Goal: Entertainment & Leisure: Browse casually

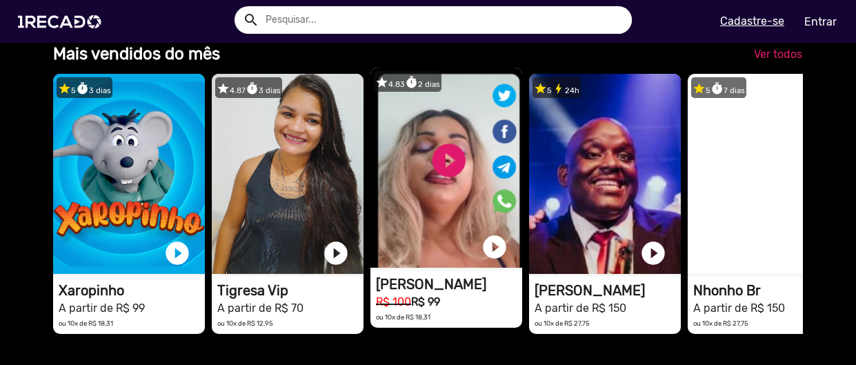
scroll to position [324, 0]
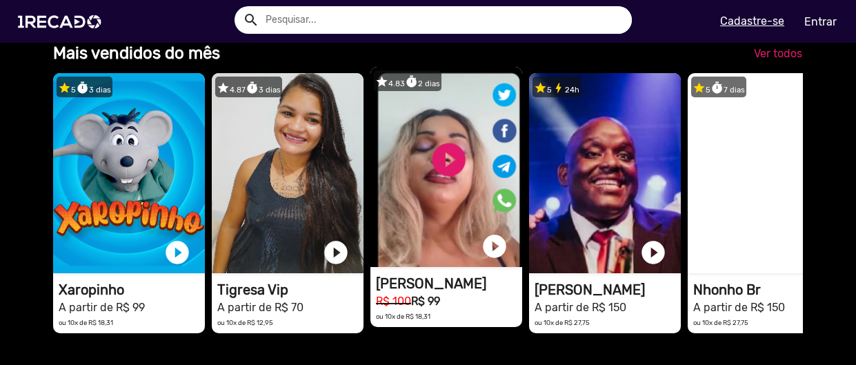
click at [427, 201] on video "1RECADO vídeos dedicados para fãs e empresas" at bounding box center [446, 167] width 152 height 200
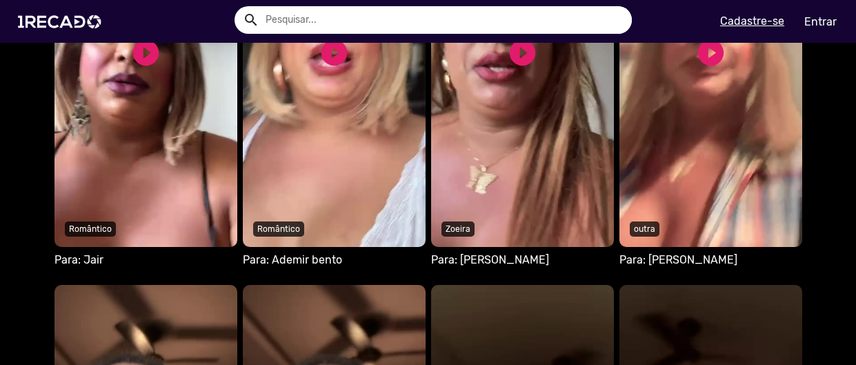
scroll to position [1130, 0]
click at [522, 48] on link "play_circle_filled" at bounding box center [522, 52] width 31 height 31
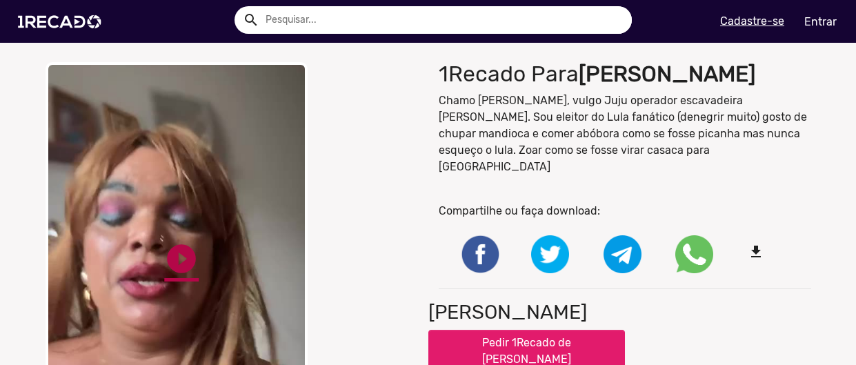
click at [183, 242] on link "play_circle_filled" at bounding box center [181, 258] width 34 height 34
click at [63, 22] on img at bounding box center [62, 21] width 104 height 59
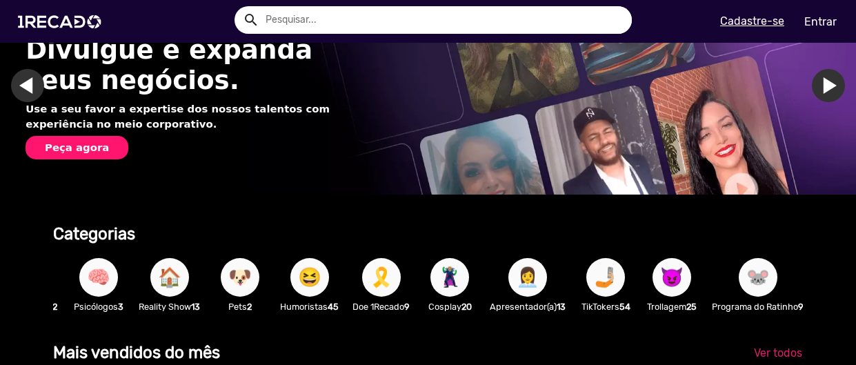
scroll to position [0, 760]
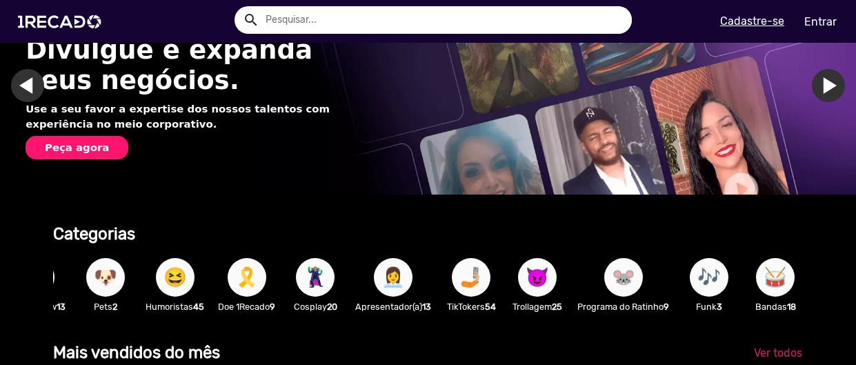
click at [549, 276] on span "😈" at bounding box center [537, 277] width 23 height 39
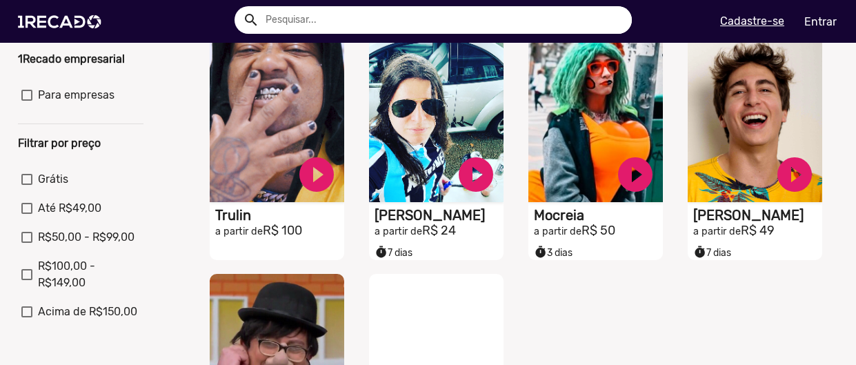
scroll to position [395, 0]
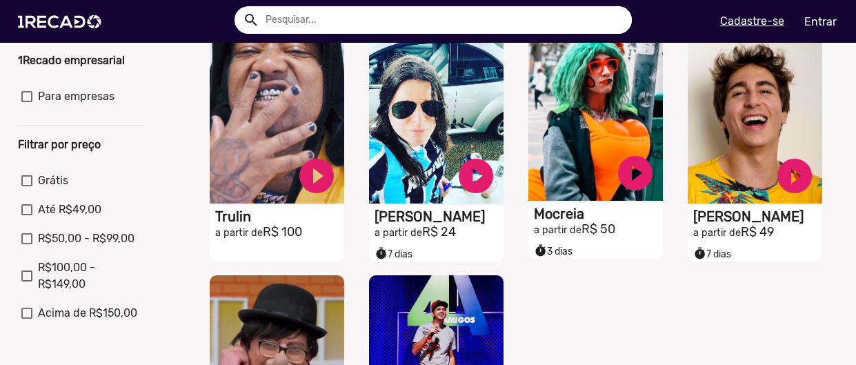
click at [564, 180] on video "S1RECADO vídeos dedicados para fãs e empresas" at bounding box center [595, 110] width 135 height 182
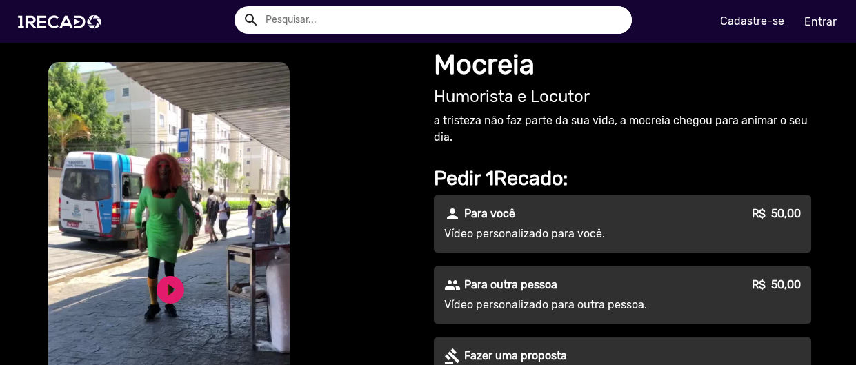
scroll to position [14, 0]
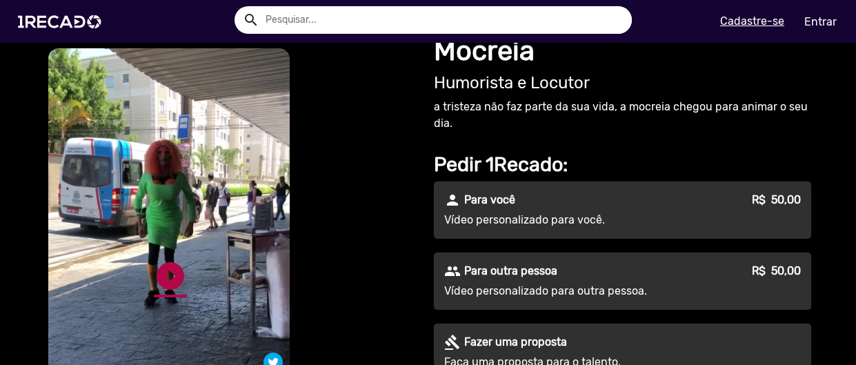
click at [169, 281] on link "play_circle_filled" at bounding box center [170, 275] width 33 height 33
click at [169, 281] on link "pause_circle" at bounding box center [170, 275] width 33 height 33
click at [169, 281] on link "play_circle_filled" at bounding box center [170, 275] width 33 height 33
click at [169, 281] on link "pause_circle" at bounding box center [170, 275] width 33 height 33
click at [169, 281] on link "play_circle_filled" at bounding box center [170, 275] width 33 height 33
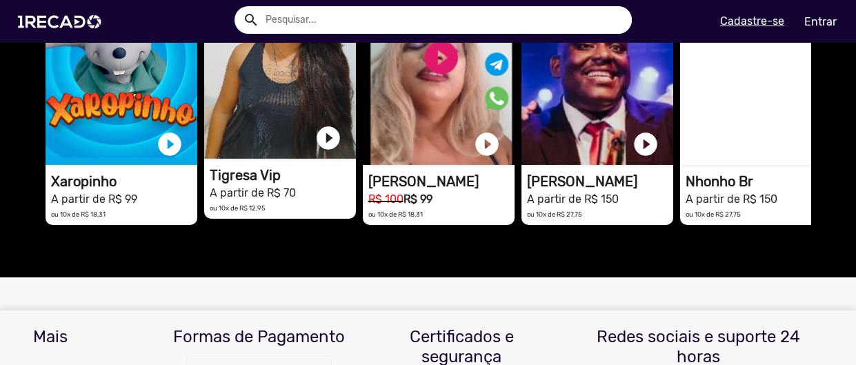
scroll to position [644, 0]
click at [299, 137] on video "1RECADO vídeos dedicados para fãs e empresas" at bounding box center [280, 59] width 152 height 200
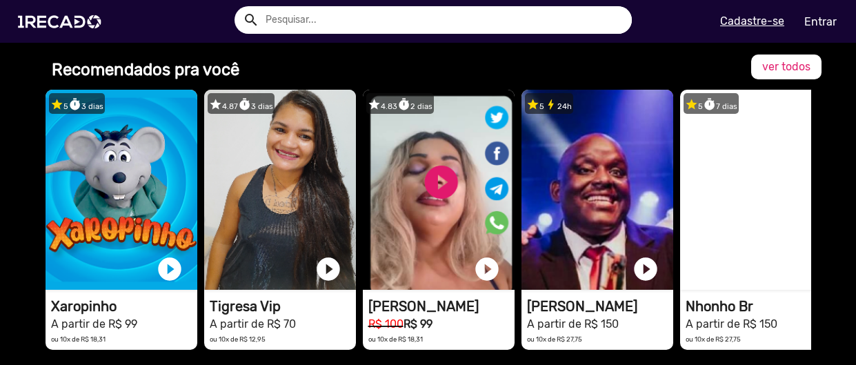
scroll to position [975, 0]
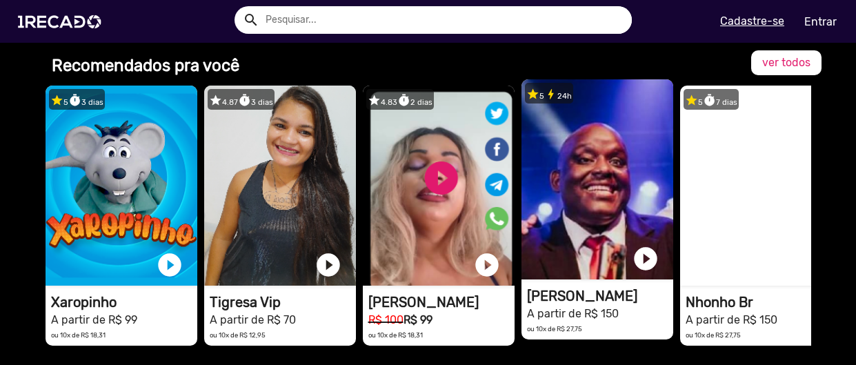
click at [631, 205] on video "1RECADO vídeos dedicados para fãs e empresas" at bounding box center [598, 179] width 152 height 200
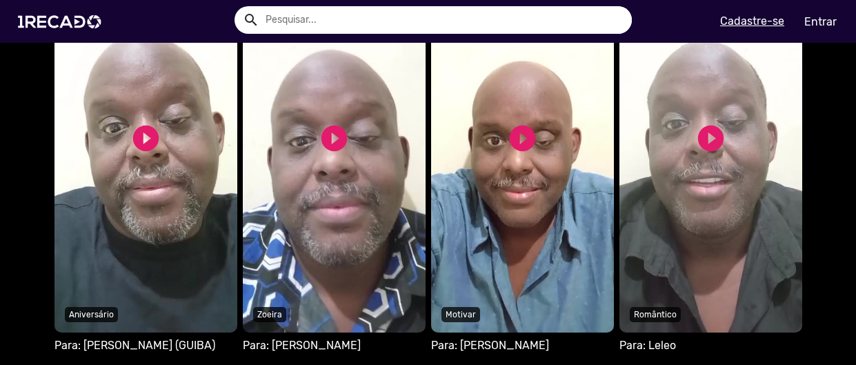
scroll to position [952, 0]
